Goal: Check status: Check status

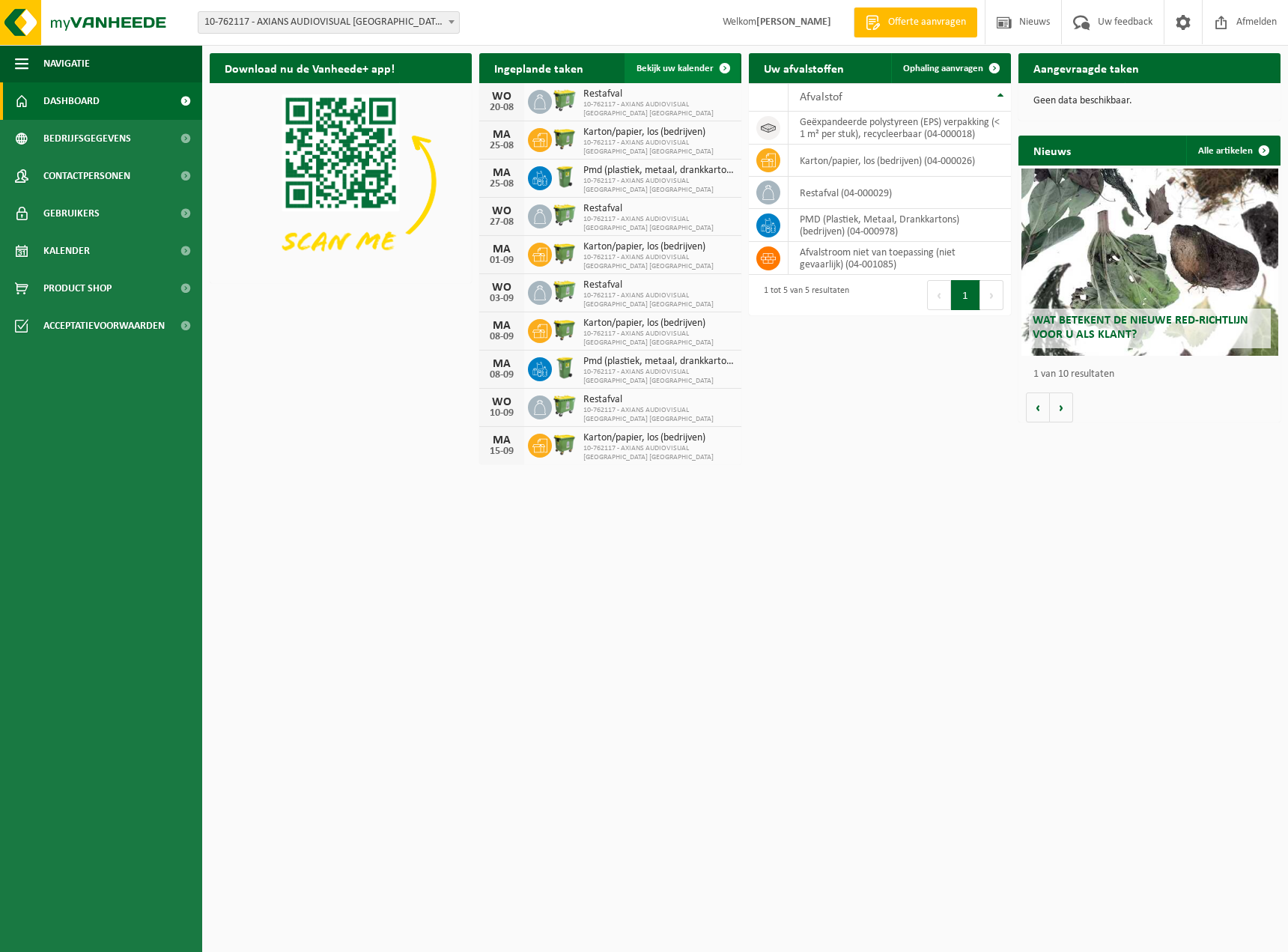
click at [705, 65] on span "Bekijk uw kalender" at bounding box center [675, 68] width 77 height 9
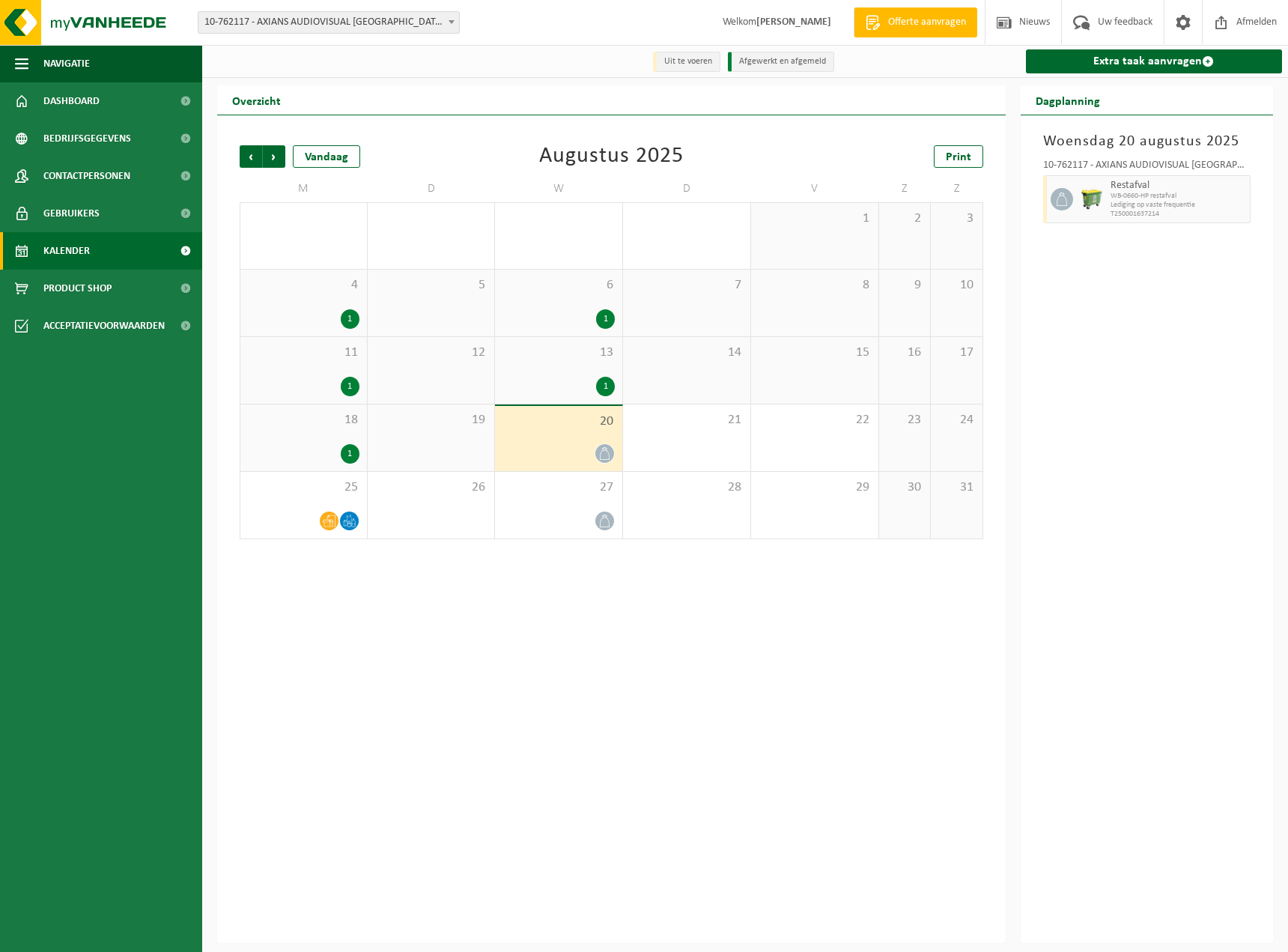
click at [548, 439] on div "20" at bounding box center [559, 439] width 127 height 65
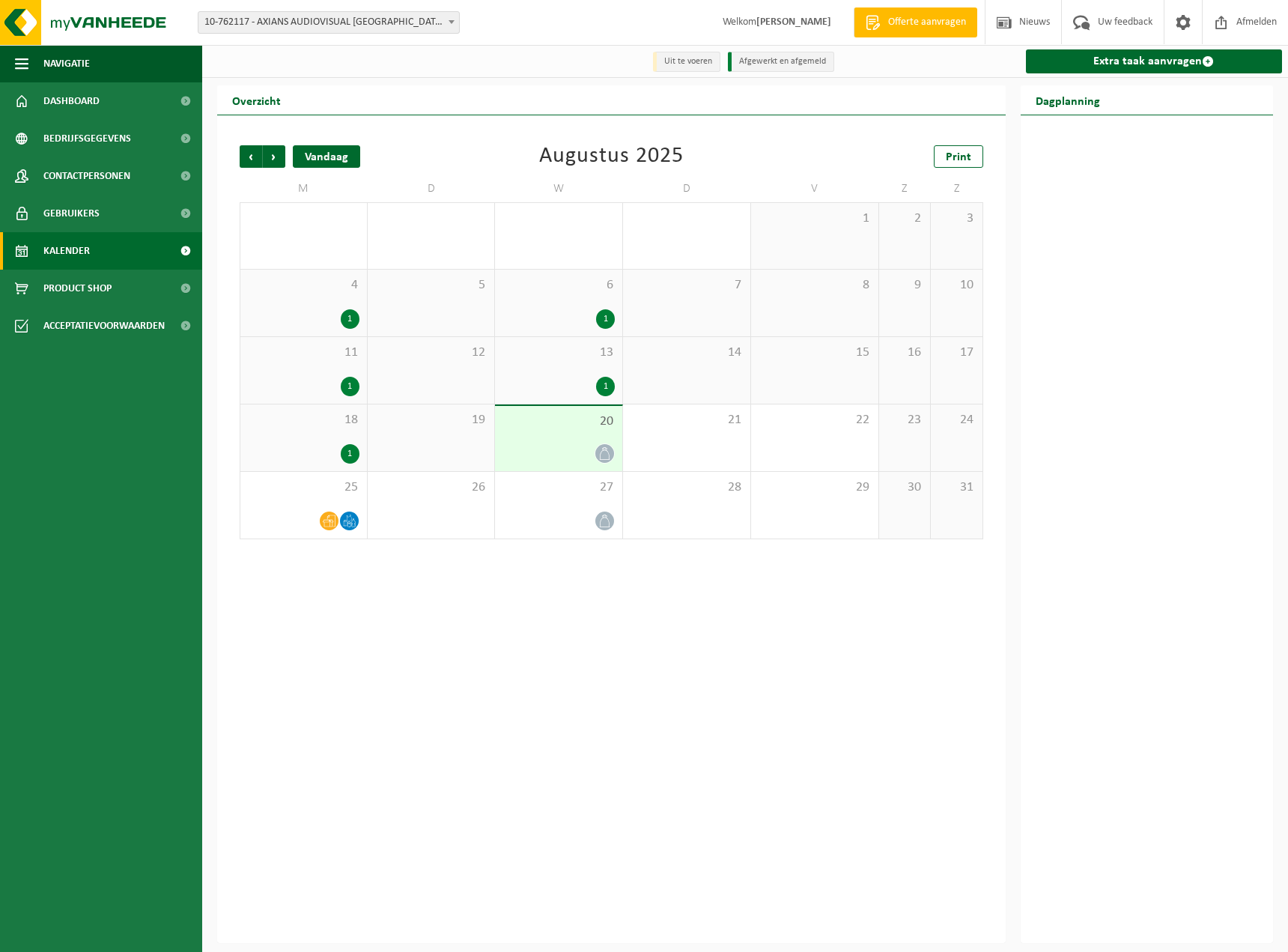
click at [308, 152] on div "Vandaag" at bounding box center [327, 157] width 67 height 22
